Goal: Information Seeking & Learning: Learn about a topic

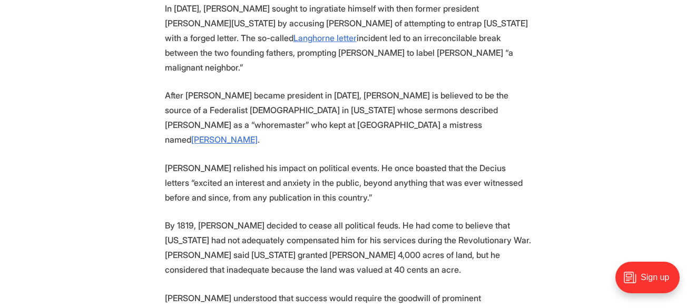
scroll to position [2471, 0]
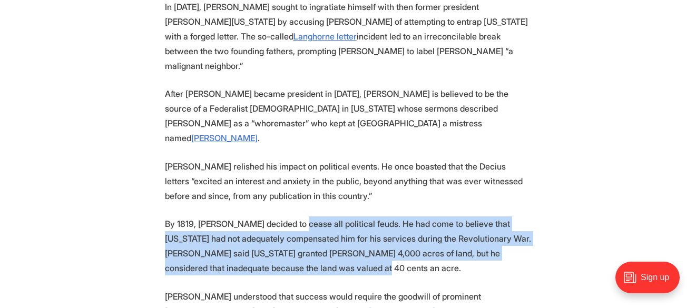
drag, startPoint x: 299, startPoint y: 111, endPoint x: 303, endPoint y: 148, distance: 37.1
click at [303, 217] on p "By 1819, [PERSON_NAME] decided to cease all political feuds. He had come to bel…" at bounding box center [348, 246] width 367 height 59
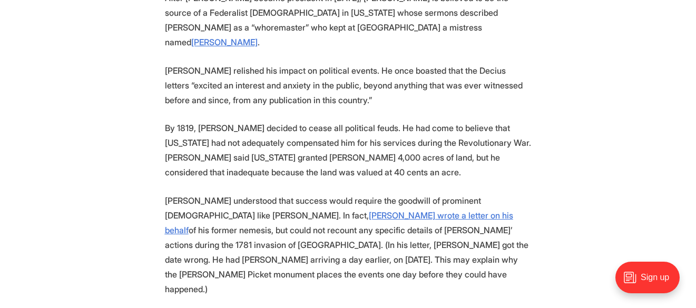
scroll to position [2568, 0]
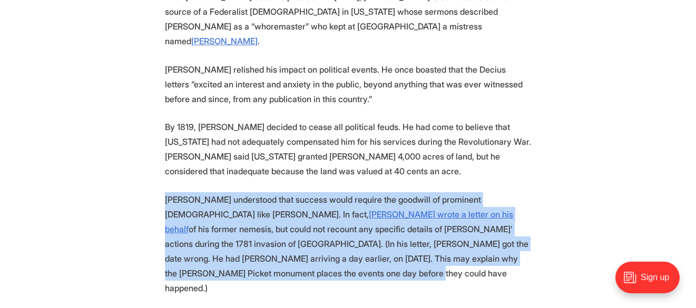
drag, startPoint x: 164, startPoint y: 85, endPoint x: 234, endPoint y: 151, distance: 95.8
click at [234, 192] on p "[PERSON_NAME] understood that success would require the goodwill of prominent […" at bounding box center [348, 243] width 367 height 103
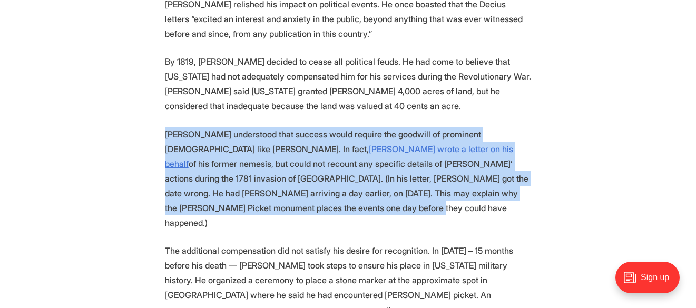
scroll to position [2634, 0]
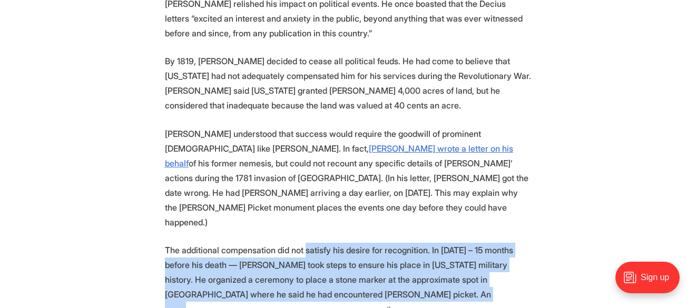
drag, startPoint x: 303, startPoint y: 119, endPoint x: 372, endPoint y: 169, distance: 85.7
click at [372, 243] on p "The additional compensation did not satisfy his desire for recognition. In [DAT…" at bounding box center [348, 281] width 367 height 76
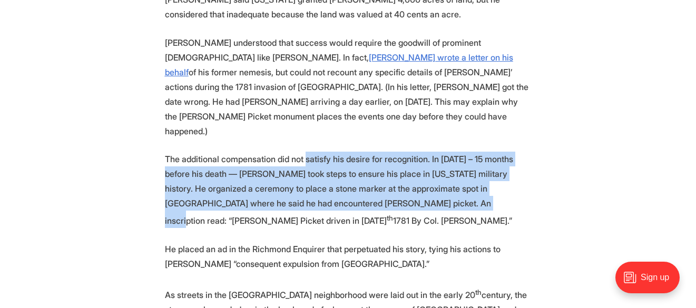
scroll to position [2729, 0]
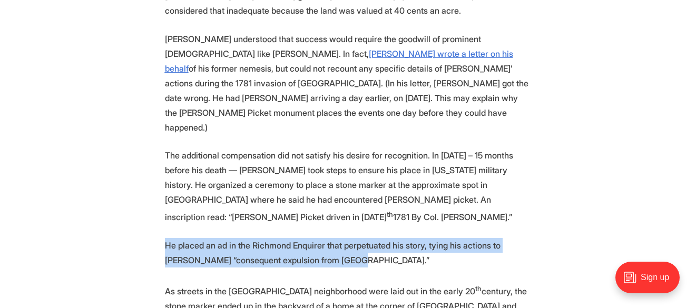
drag, startPoint x: 163, startPoint y: 111, endPoint x: 328, endPoint y: 133, distance: 166.5
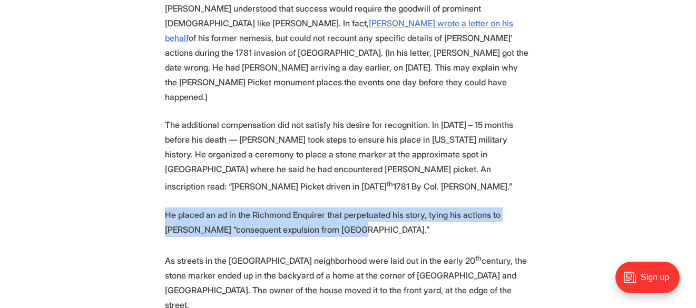
scroll to position [2760, 0]
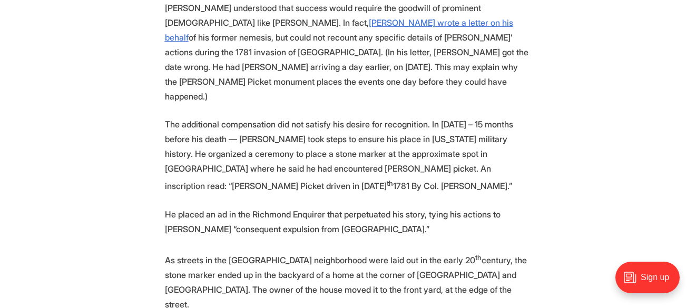
click at [318, 250] on p "As streets in the [GEOGRAPHIC_DATA] neighborhood were laid out in the early 20 …" at bounding box center [348, 281] width 367 height 62
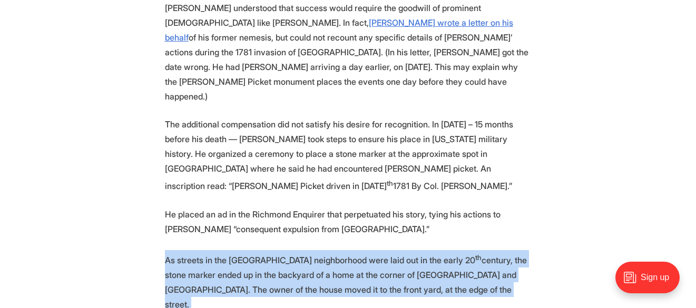
click at [318, 250] on p "As streets in the [GEOGRAPHIC_DATA] neighborhood were laid out in the early 20 …" at bounding box center [348, 281] width 367 height 62
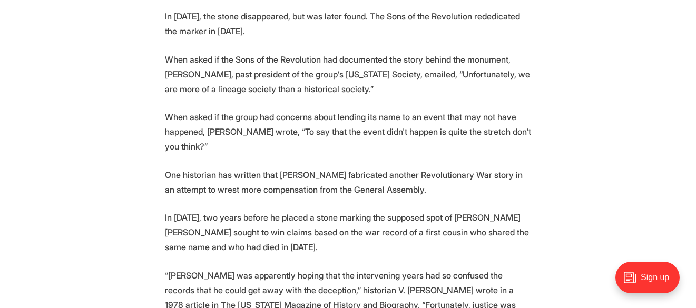
scroll to position [3168, 0]
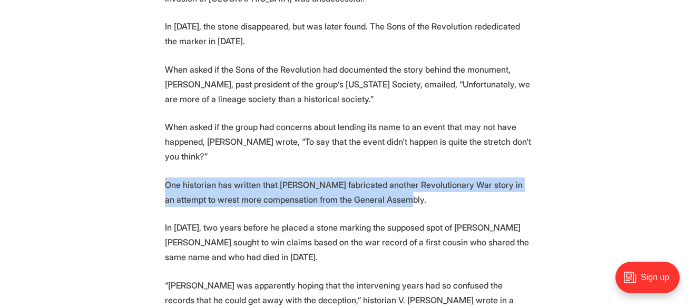
drag, startPoint x: 385, startPoint y: 40, endPoint x: 121, endPoint y: 22, distance: 264.7
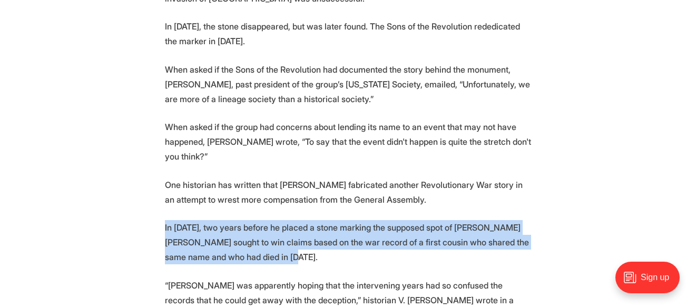
drag, startPoint x: 161, startPoint y: 64, endPoint x: 331, endPoint y: 98, distance: 172.5
